Goal: Book appointment/travel/reservation

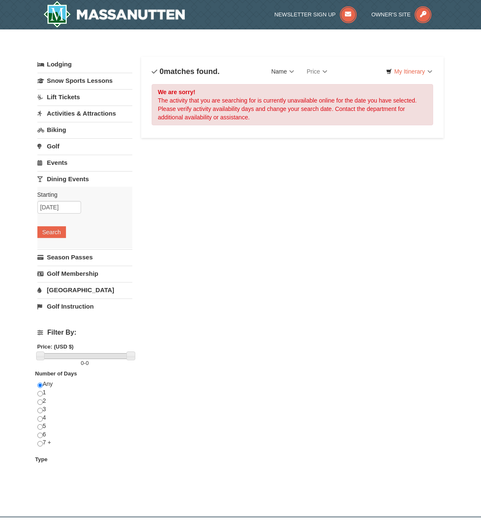
click at [287, 72] on link "Name" at bounding box center [282, 71] width 35 height 17
